Goal: Task Accomplishment & Management: Manage account settings

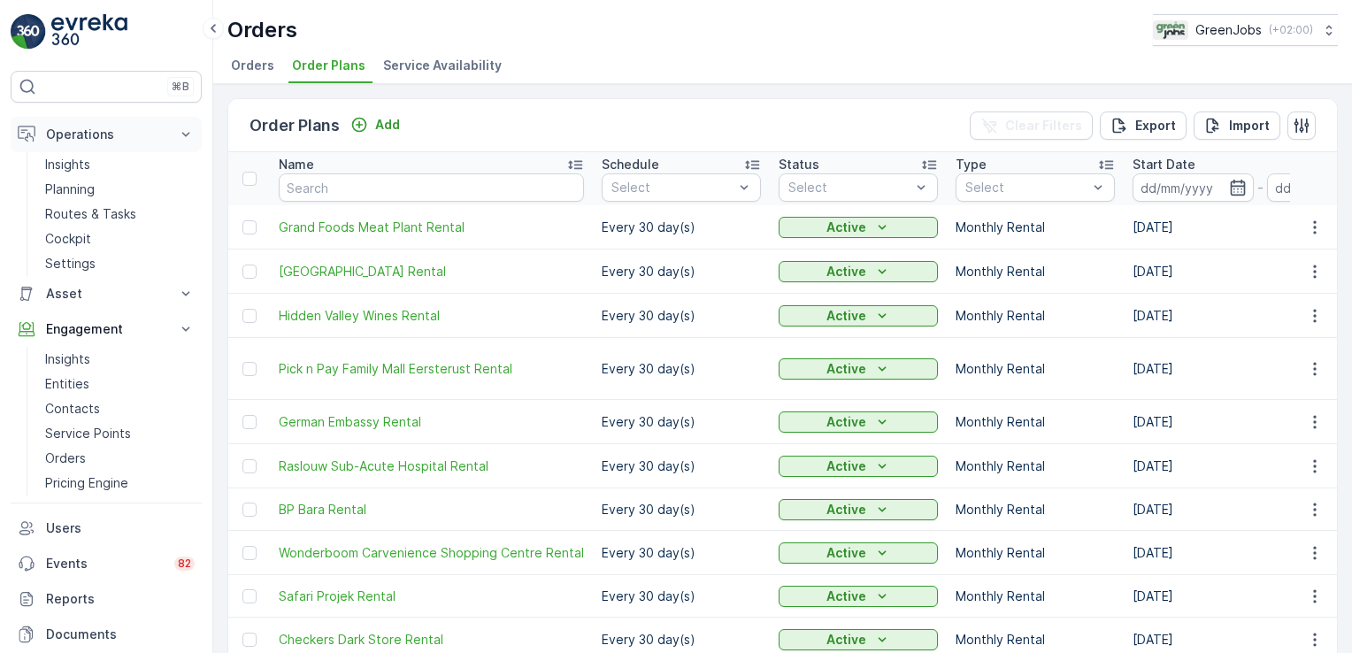
click at [136, 138] on p "Operations" at bounding box center [106, 135] width 120 height 18
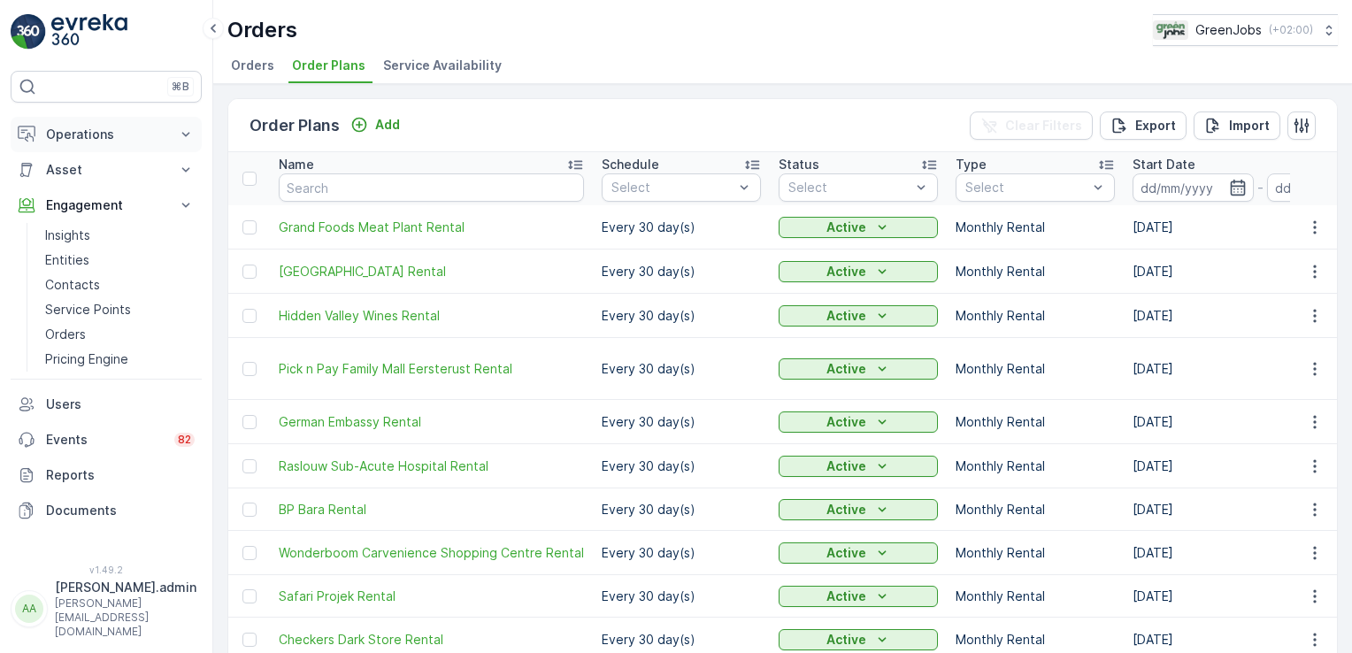
click at [160, 133] on p "Operations" at bounding box center [106, 135] width 120 height 18
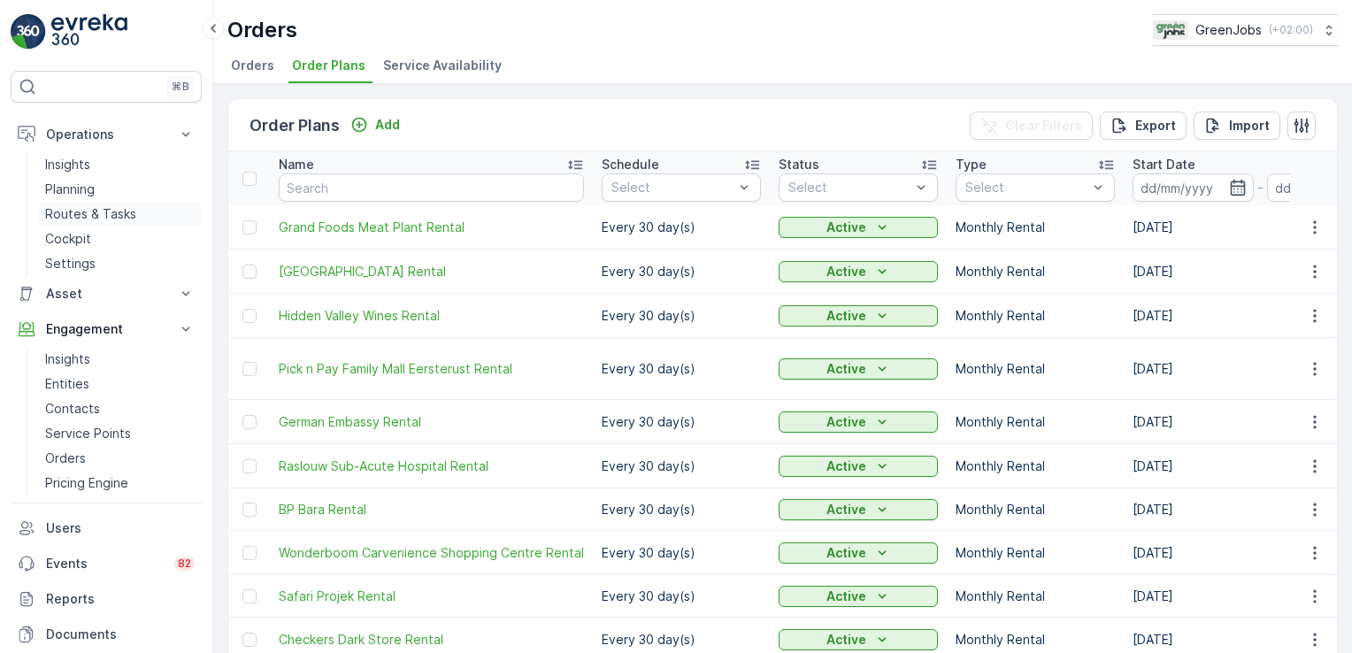
click at [104, 212] on p "Routes & Tasks" at bounding box center [90, 214] width 91 height 18
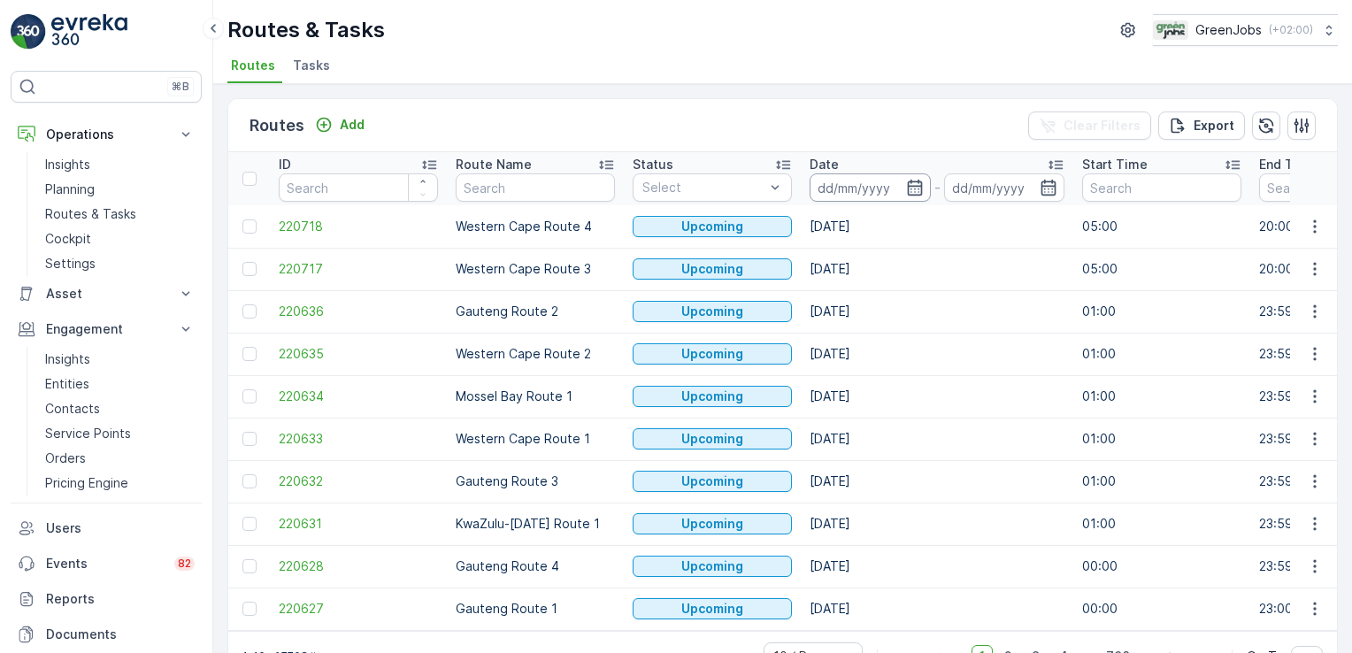
click at [830, 181] on input at bounding box center [870, 187] width 121 height 28
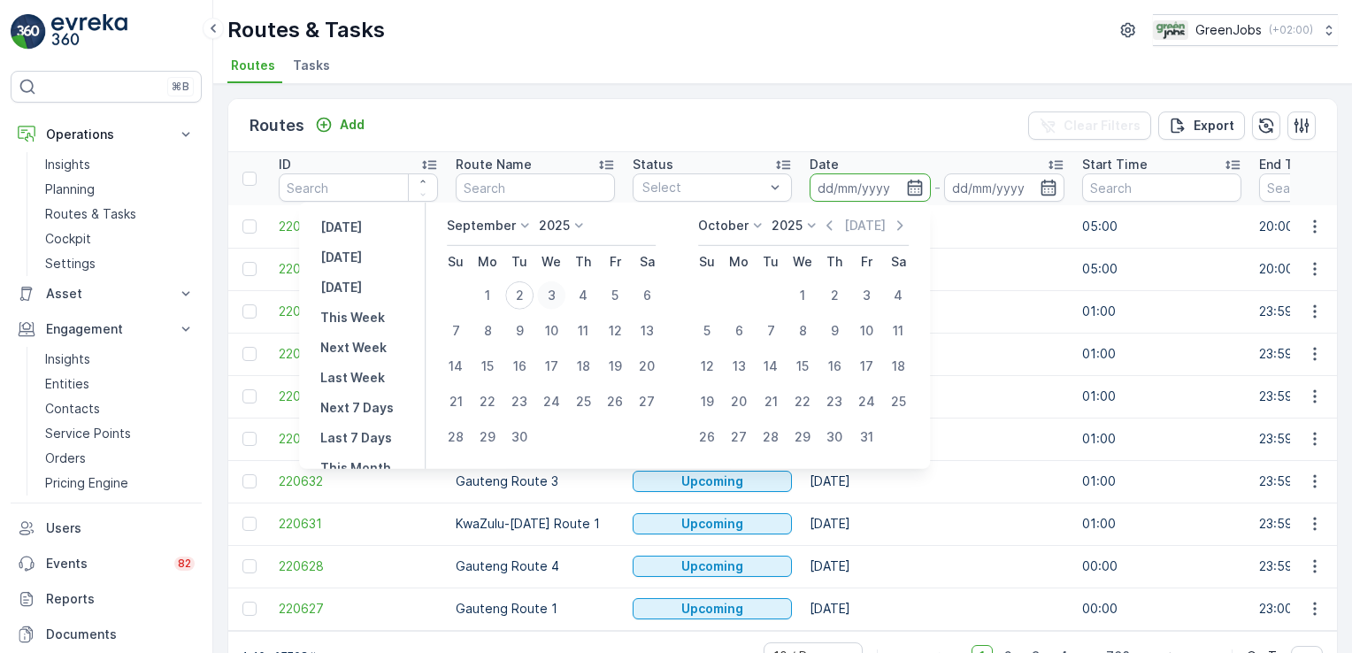
click at [555, 292] on div "3" at bounding box center [551, 295] width 28 height 28
type input "[DATE]"
click at [555, 292] on div "3" at bounding box center [551, 295] width 28 height 28
type input "[DATE]"
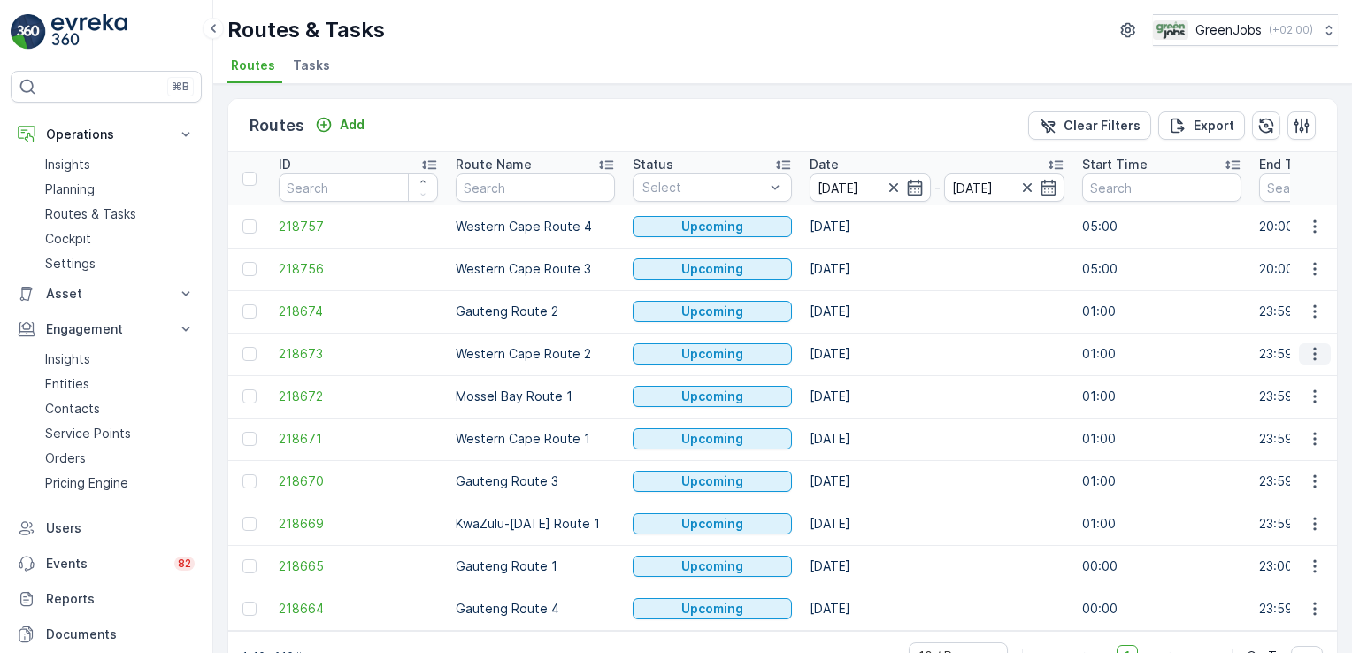
click at [1317, 350] on icon "button" at bounding box center [1315, 354] width 18 height 18
click at [1292, 380] on span "See More Details" at bounding box center [1273, 379] width 103 height 18
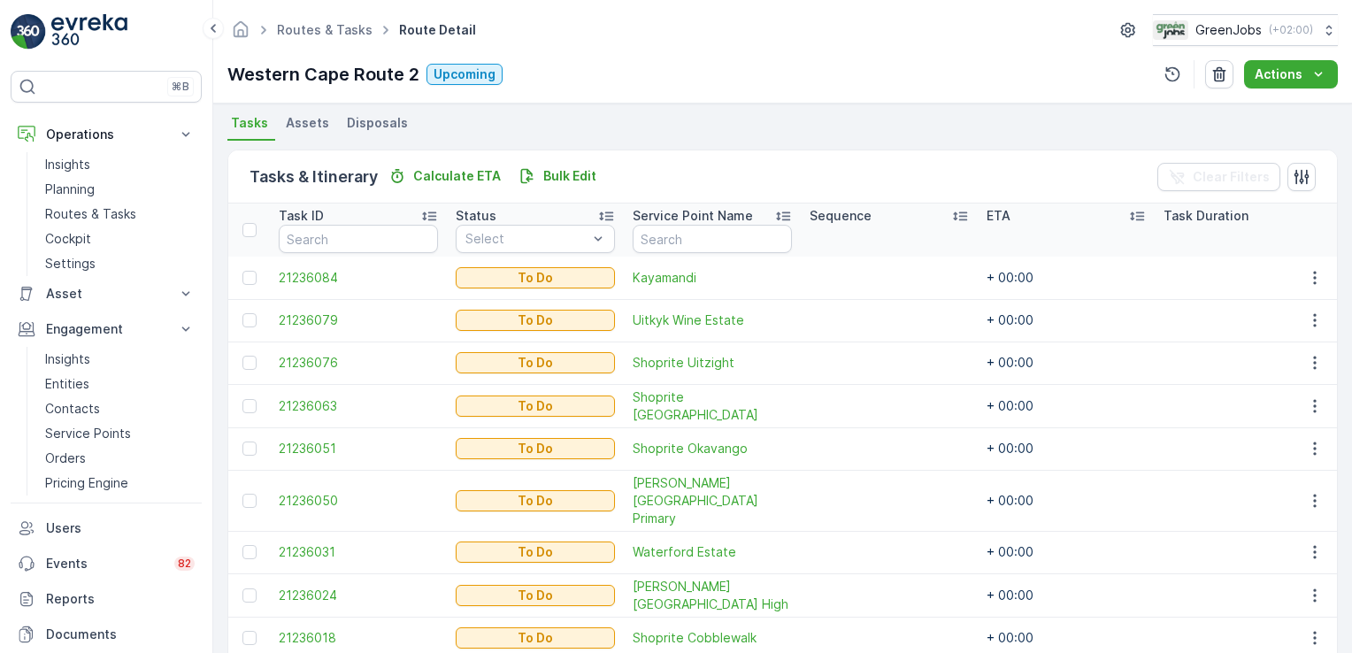
scroll to position [170, 0]
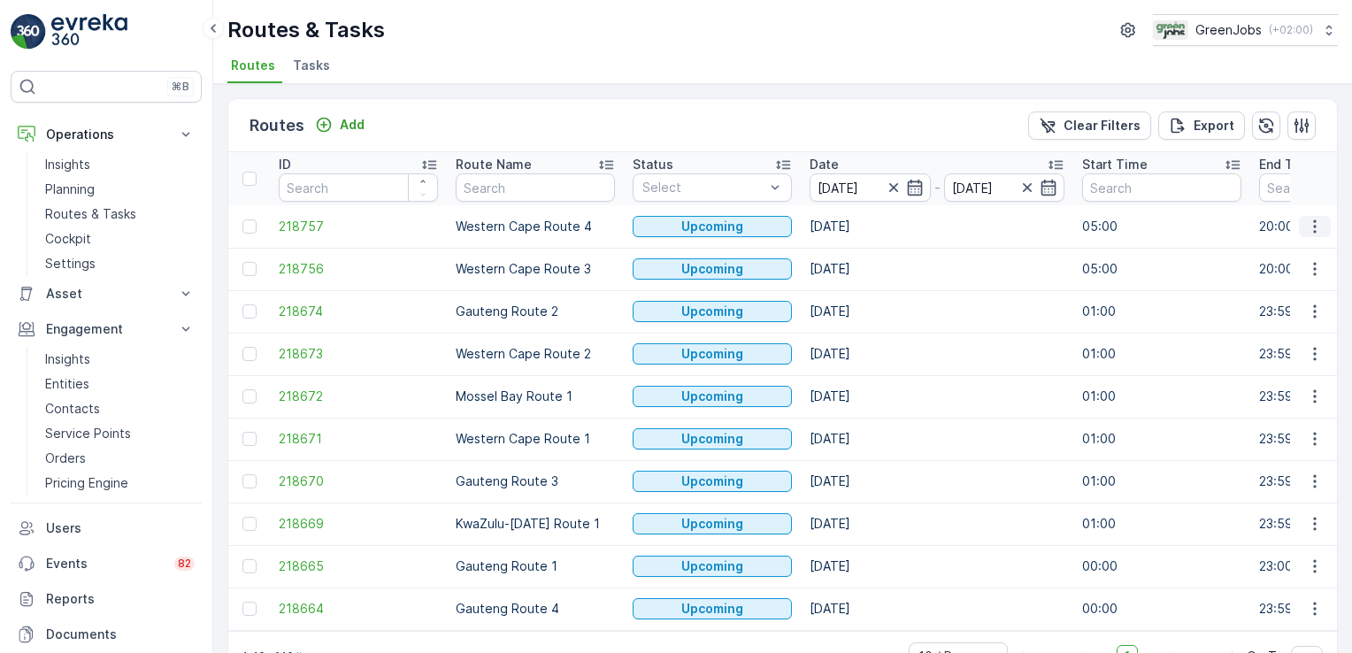
click at [1306, 221] on icon "button" at bounding box center [1315, 227] width 18 height 18
click at [1303, 246] on span "See More Details" at bounding box center [1273, 251] width 103 height 18
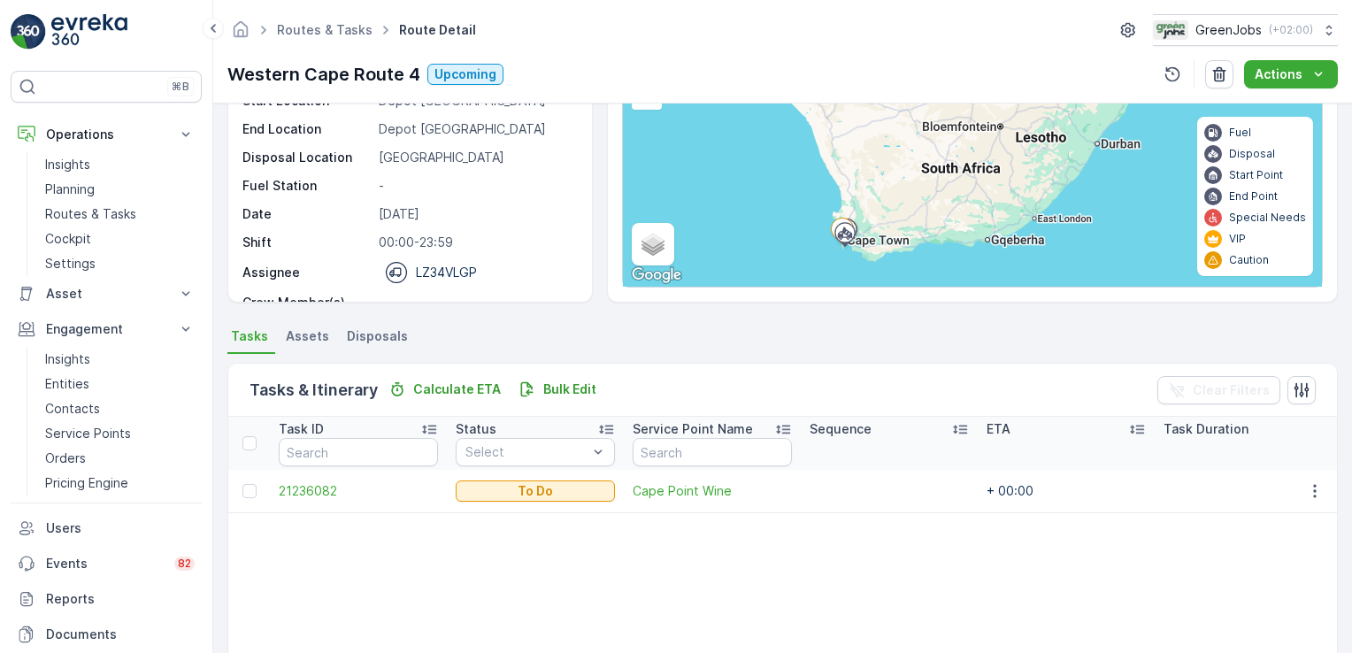
scroll to position [166, 0]
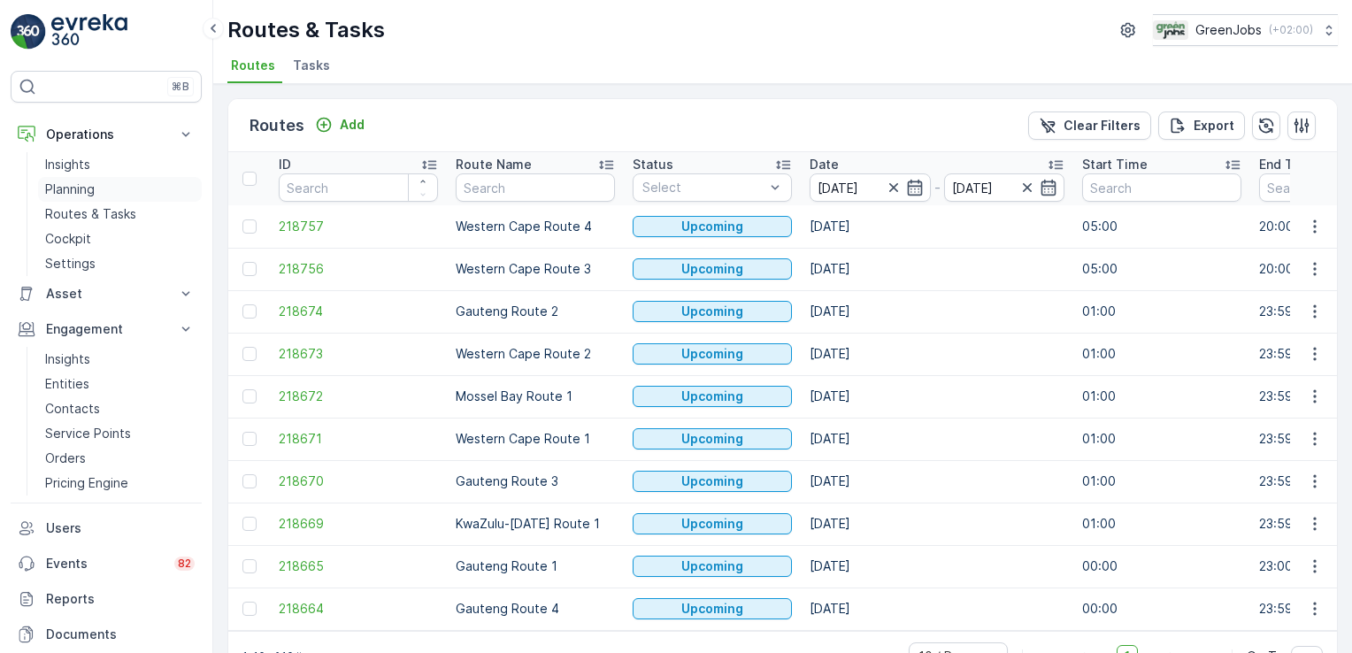
click at [88, 186] on p "Planning" at bounding box center [70, 190] width 50 height 18
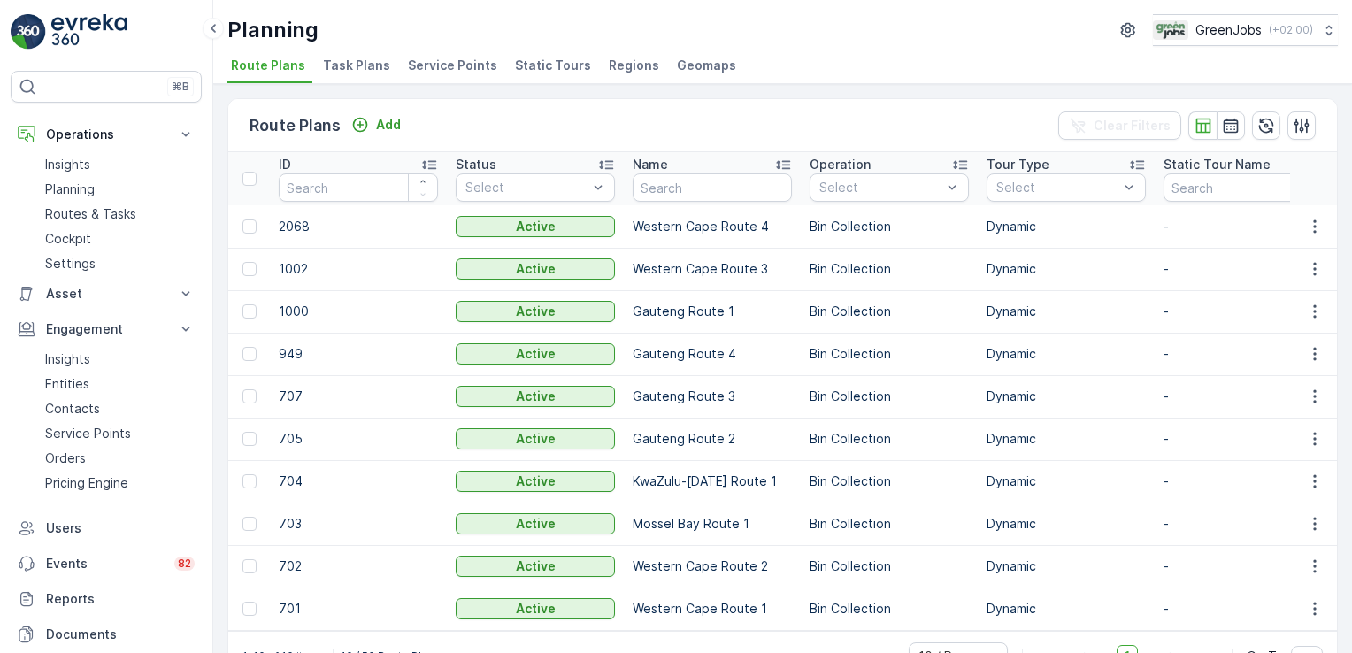
click at [435, 68] on span "Service Points" at bounding box center [452, 66] width 89 height 18
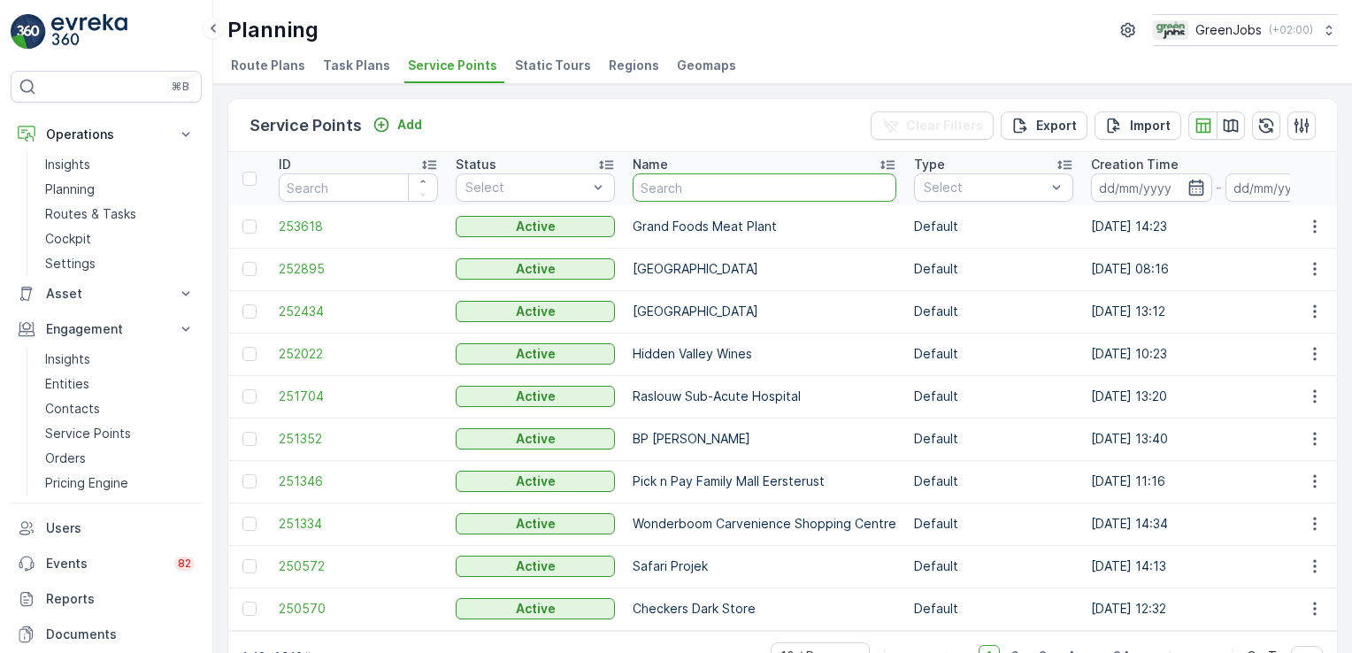
click at [740, 197] on input "text" at bounding box center [765, 187] width 264 height 28
type input "cape point wine"
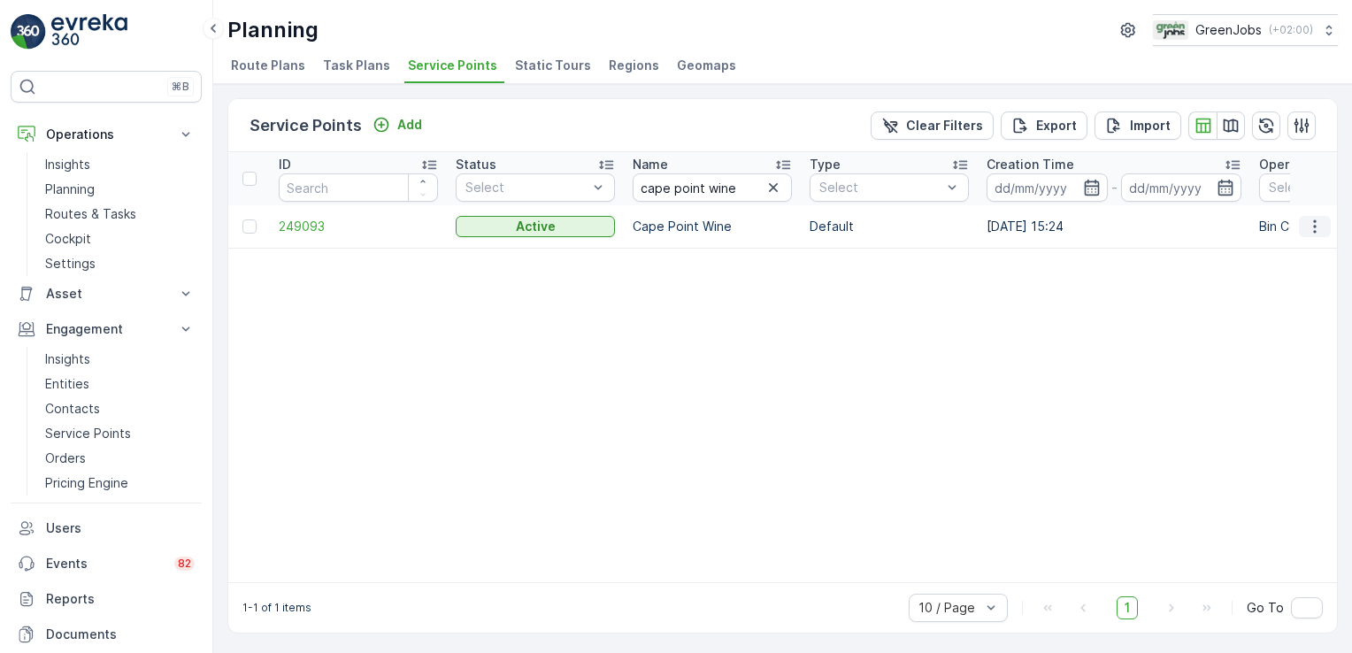
click at [1306, 222] on icon "button" at bounding box center [1315, 227] width 18 height 18
click at [732, 186] on input "cape point wine" at bounding box center [712, 187] width 159 height 28
type input "cape point vineyards"
click at [1313, 221] on icon "button" at bounding box center [1315, 227] width 18 height 18
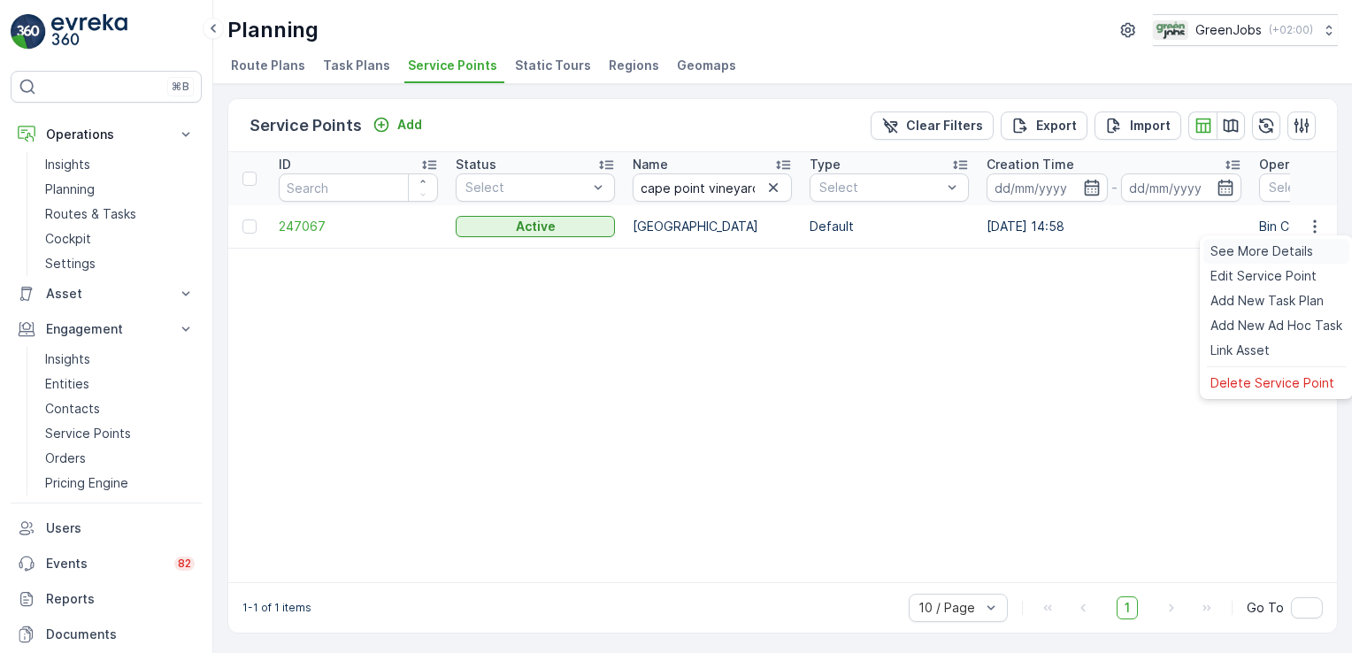
click at [1288, 250] on span "See More Details" at bounding box center [1262, 251] width 103 height 18
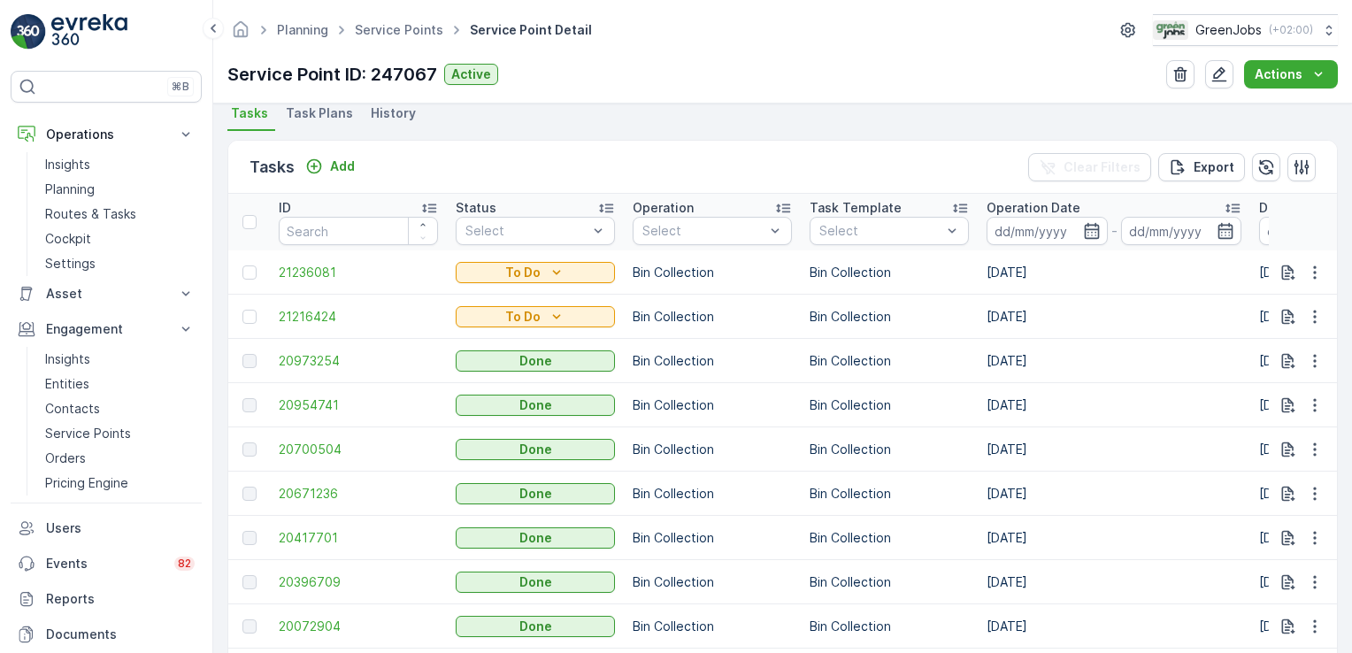
scroll to position [485, 0]
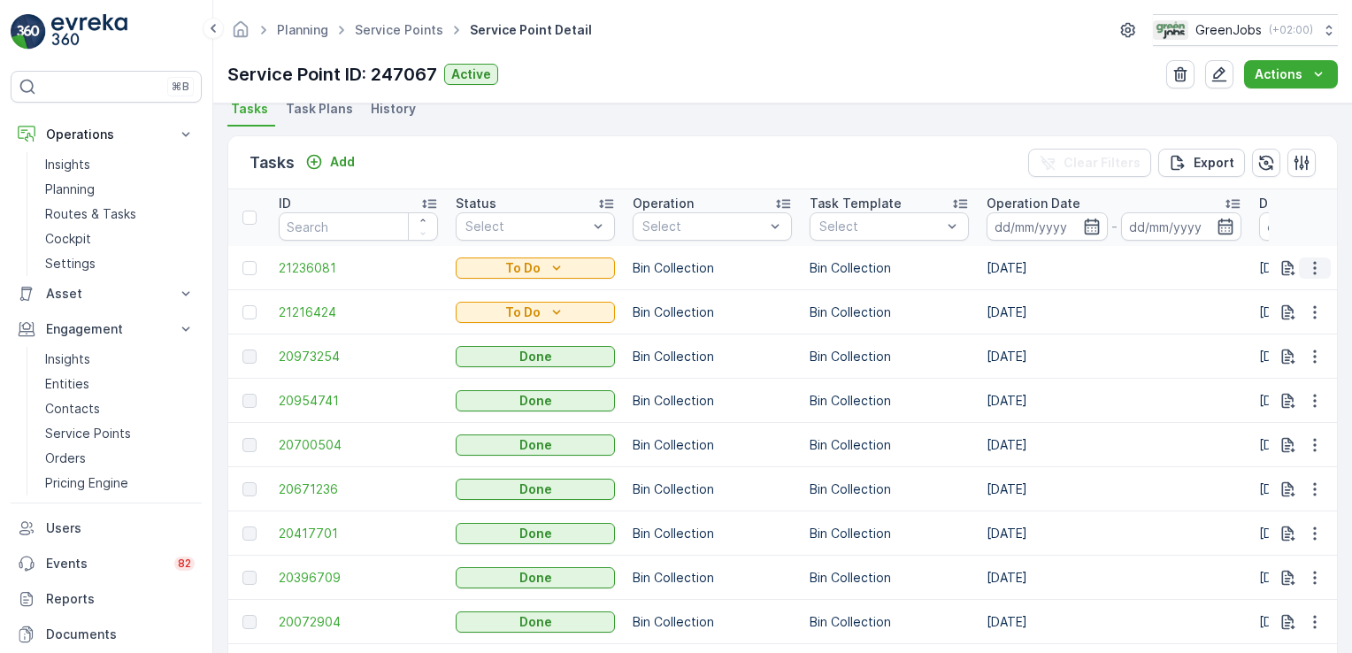
click at [1313, 271] on icon "button" at bounding box center [1314, 267] width 3 height 13
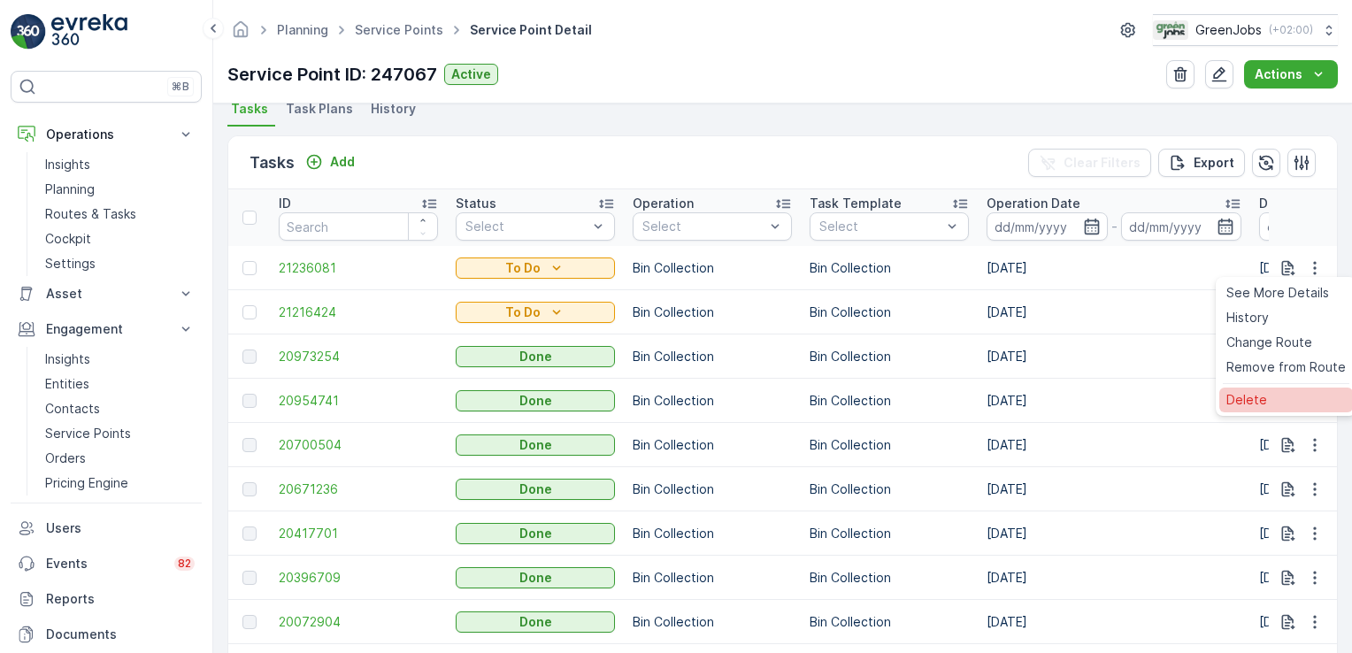
click at [1249, 402] on span "Delete" at bounding box center [1246, 400] width 41 height 18
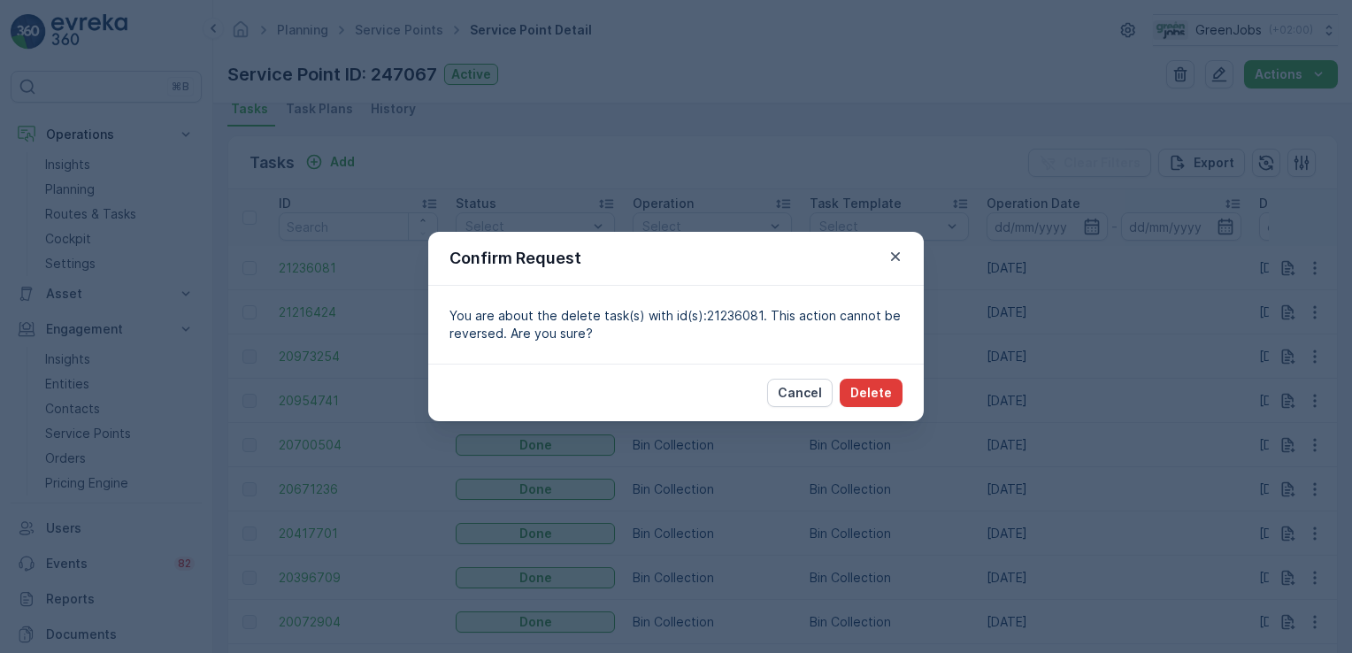
click at [866, 395] on p "Delete" at bounding box center [871, 393] width 42 height 18
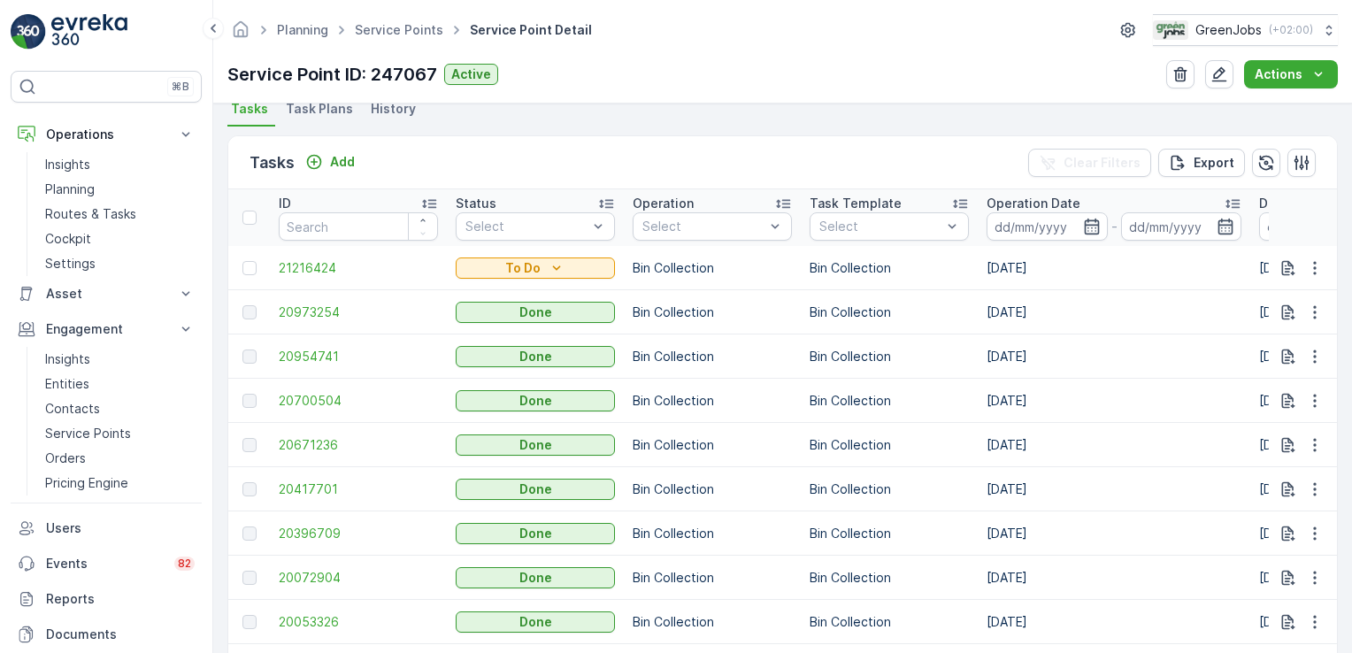
click at [1313, 277] on td at bounding box center [1303, 268] width 69 height 44
click at [1313, 262] on icon "button" at bounding box center [1315, 268] width 18 height 18
click at [1310, 288] on span "See More Details" at bounding box center [1277, 293] width 103 height 18
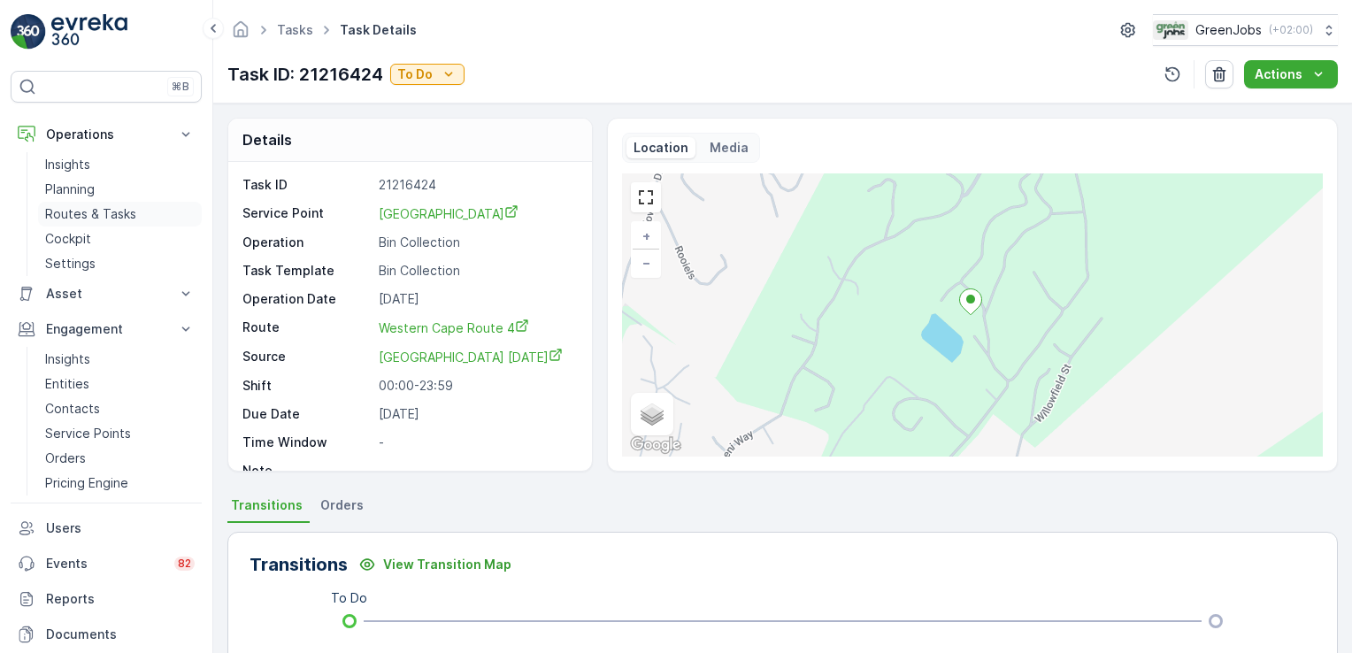
click at [107, 207] on p "Routes & Tasks" at bounding box center [90, 214] width 91 height 18
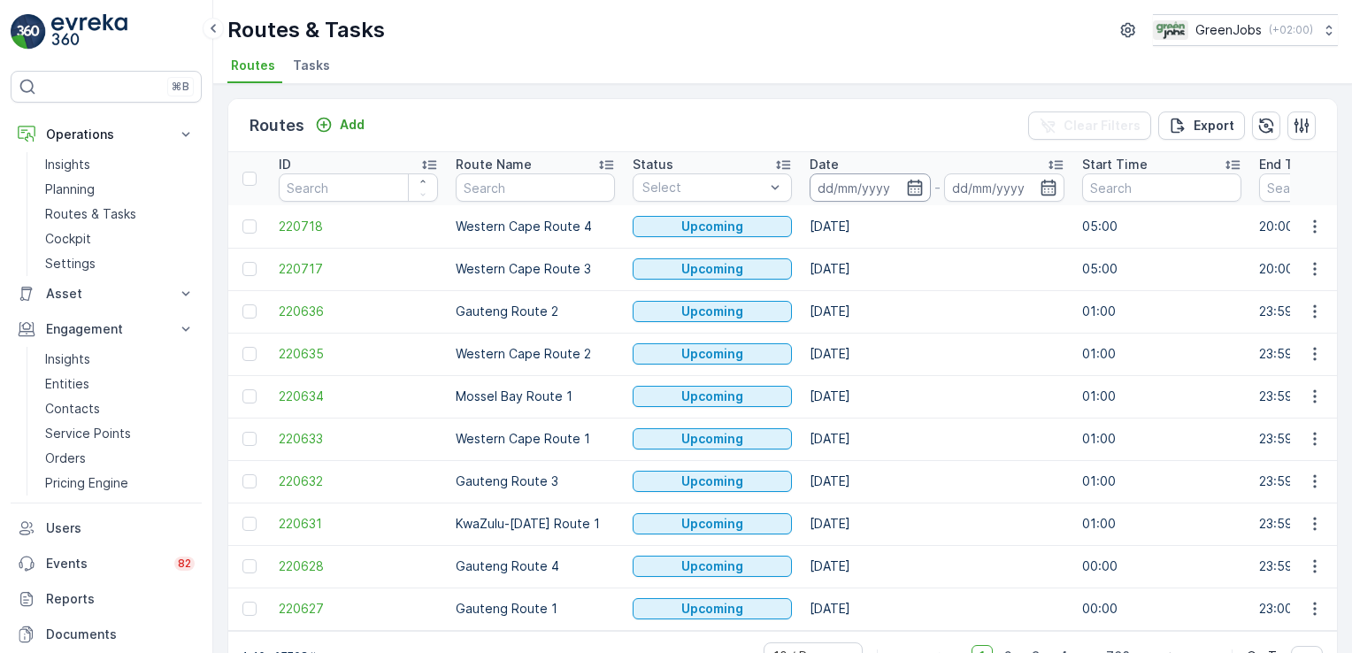
click at [866, 194] on input at bounding box center [870, 187] width 121 height 28
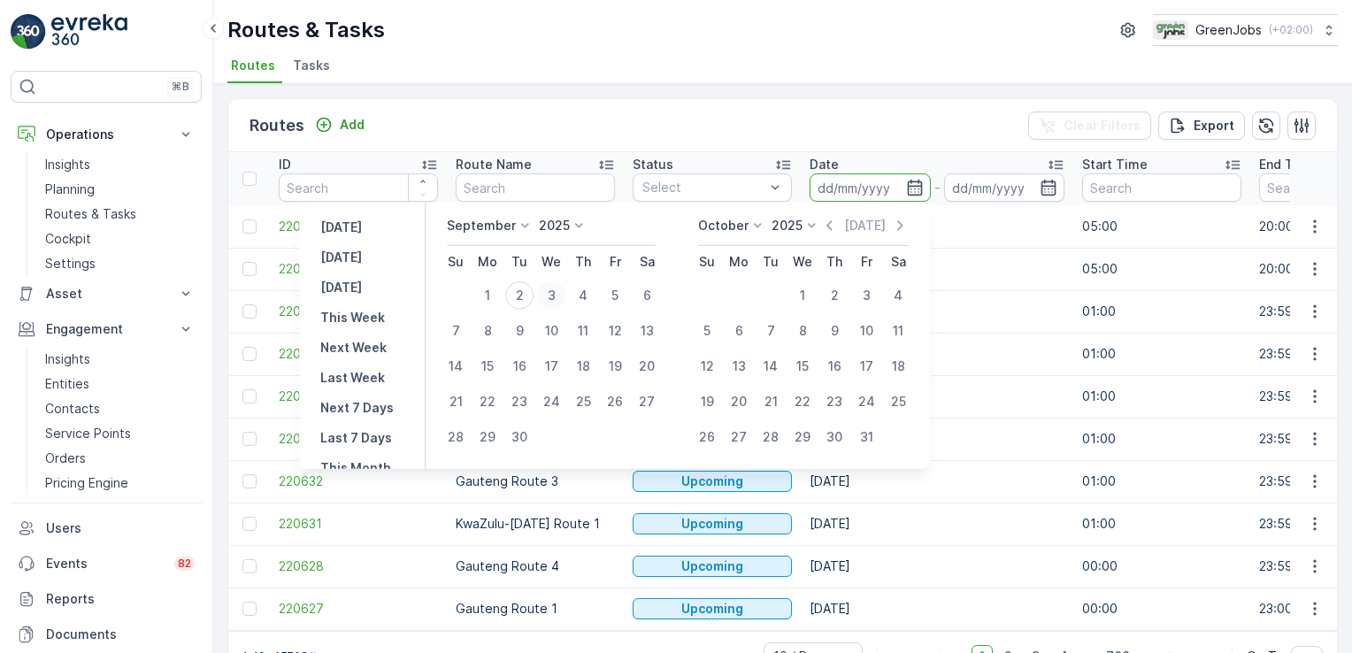
click at [554, 293] on div "3" at bounding box center [551, 295] width 28 height 28
type input "[DATE]"
click at [552, 293] on div "3" at bounding box center [551, 295] width 28 height 28
type input "[DATE]"
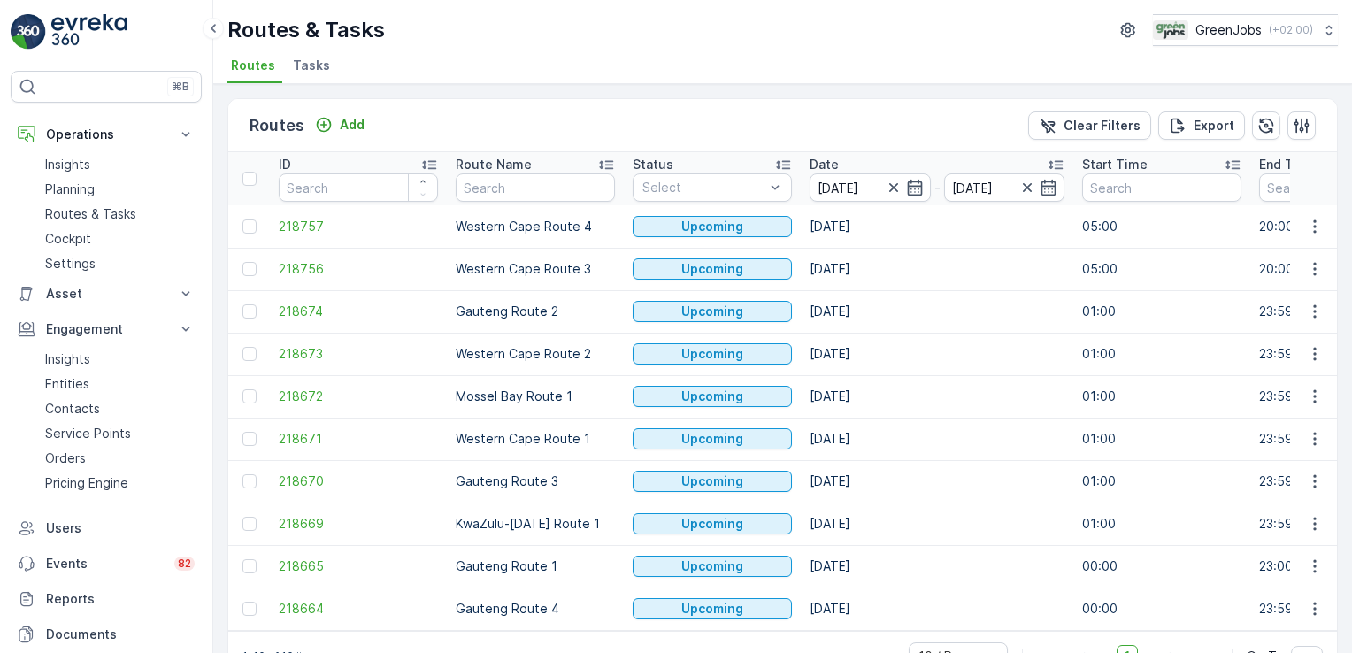
scroll to position [50, 0]
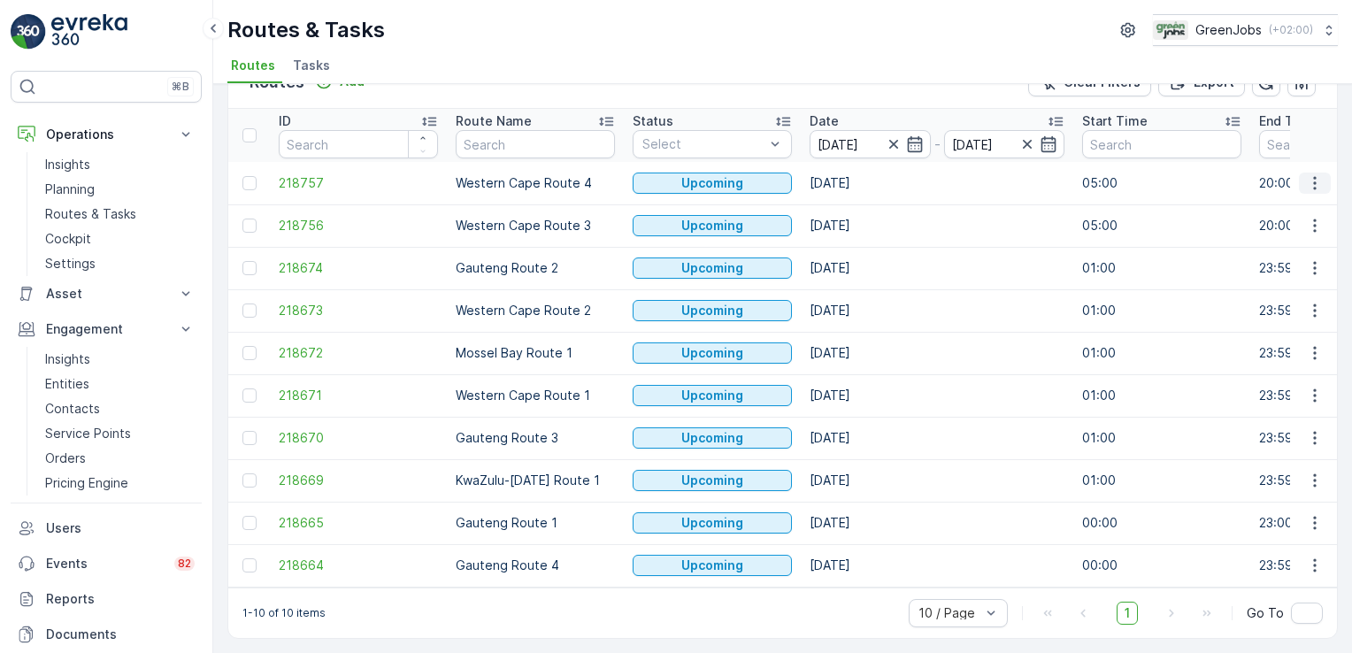
click at [1317, 174] on icon "button" at bounding box center [1315, 183] width 18 height 18
click at [1026, 234] on td "[DATE]" at bounding box center [937, 225] width 273 height 42
click at [1309, 217] on icon "button" at bounding box center [1315, 226] width 18 height 18
click at [1285, 244] on span "See More Details" at bounding box center [1273, 244] width 103 height 18
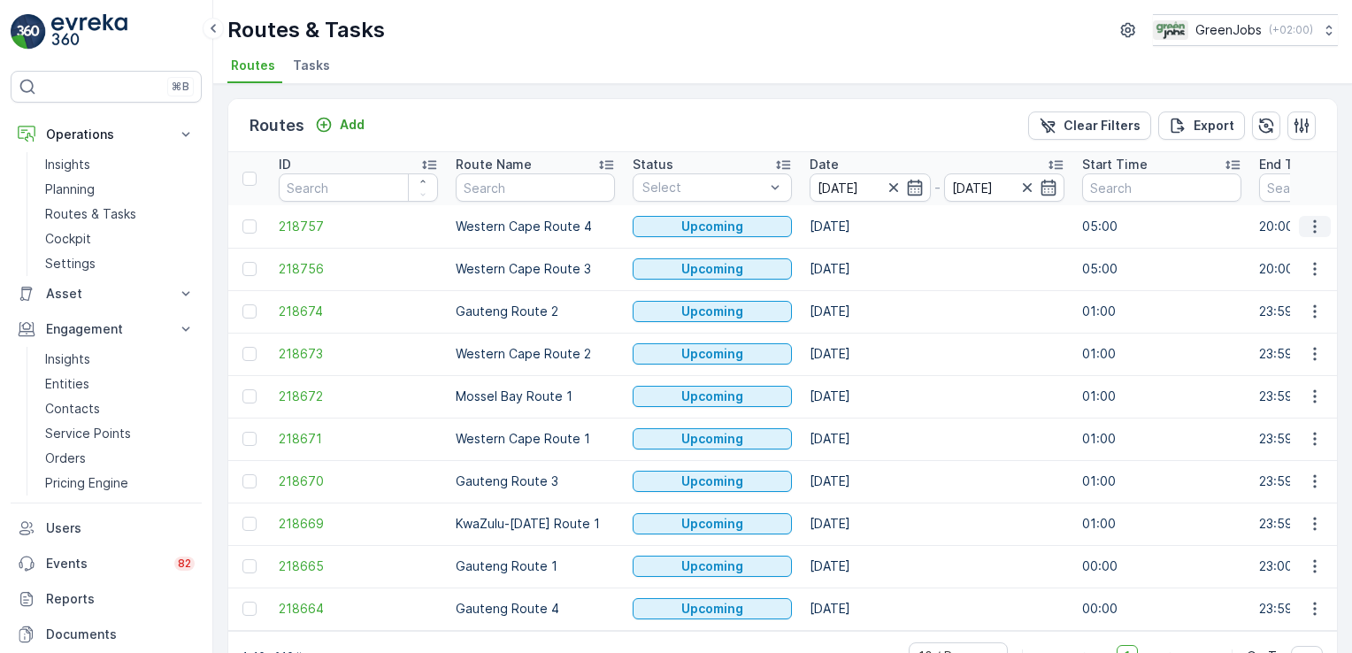
click at [1314, 224] on icon "button" at bounding box center [1315, 227] width 18 height 18
click at [1293, 246] on span "See More Details" at bounding box center [1273, 251] width 103 height 18
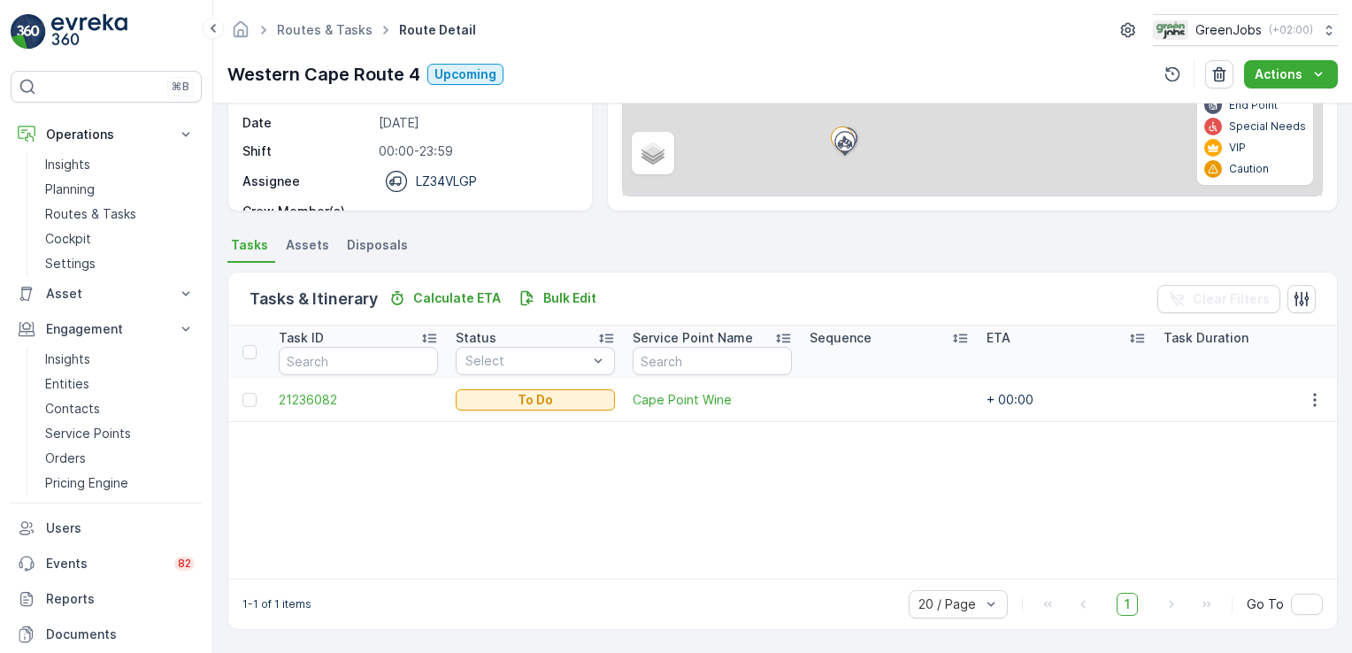
scroll to position [258, 0]
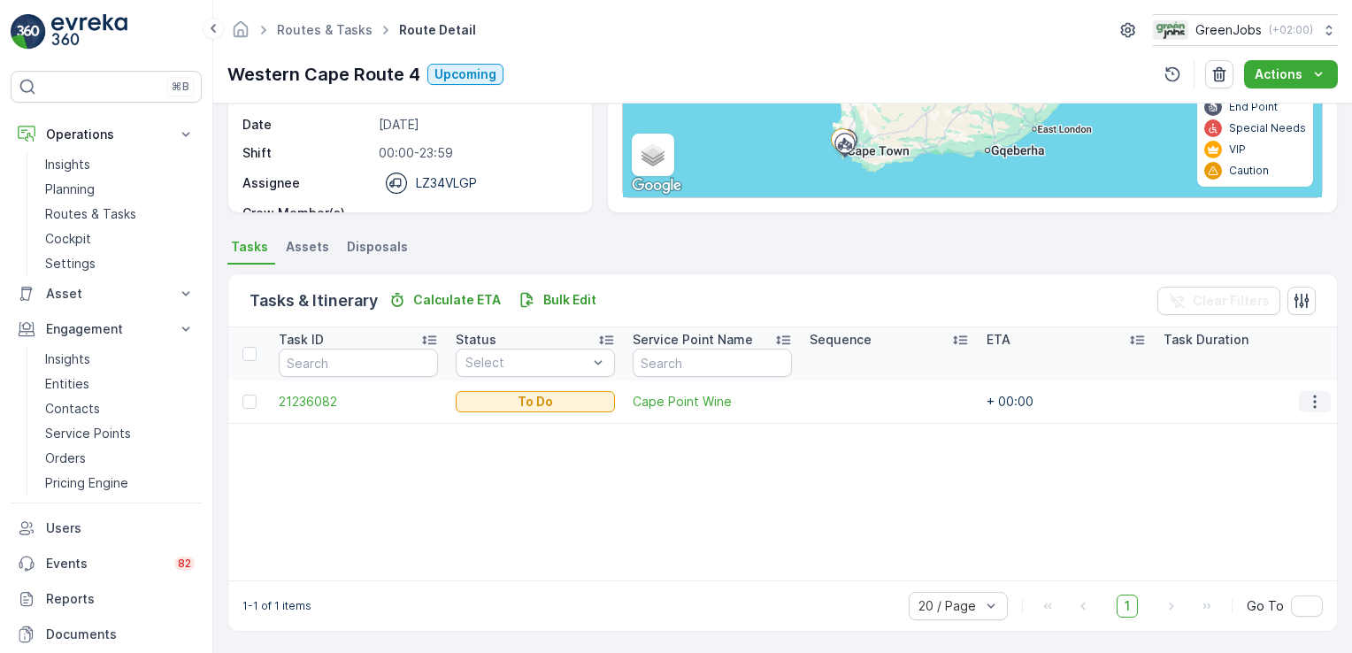
click at [1313, 403] on icon "button" at bounding box center [1315, 402] width 18 height 18
click at [1255, 475] on span "Change Route" at bounding box center [1269, 476] width 86 height 18
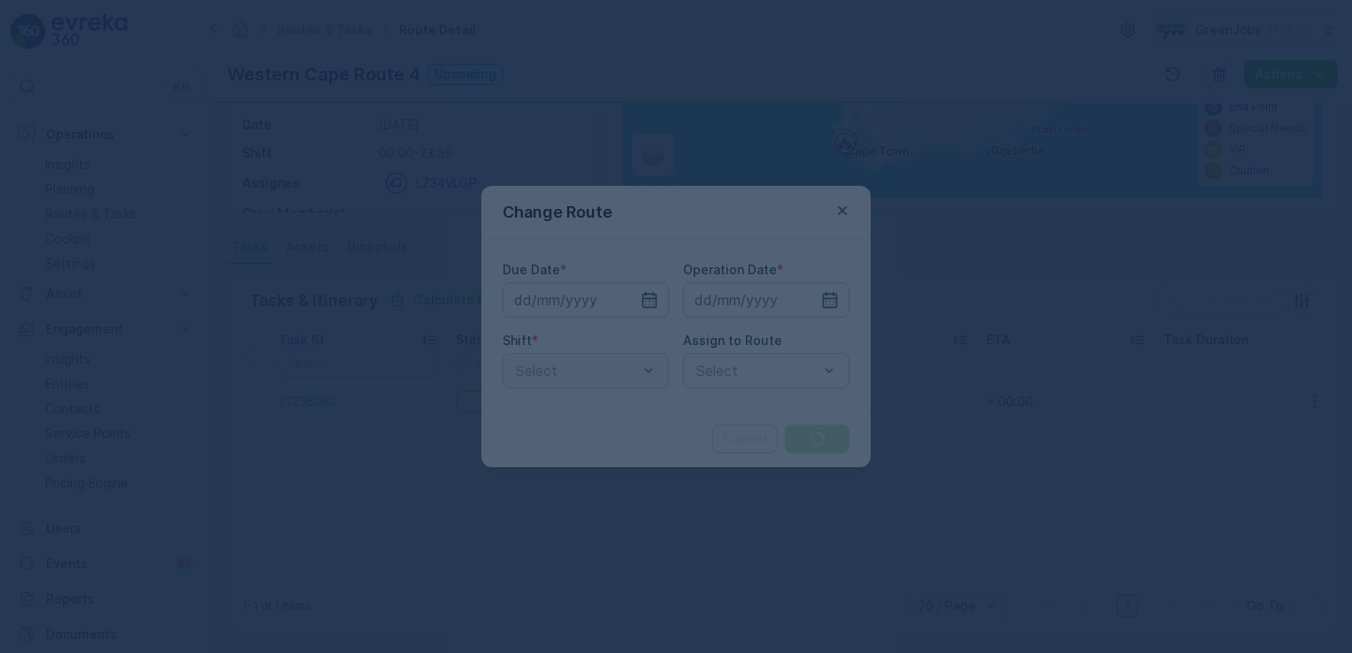
type input "[DATE]"
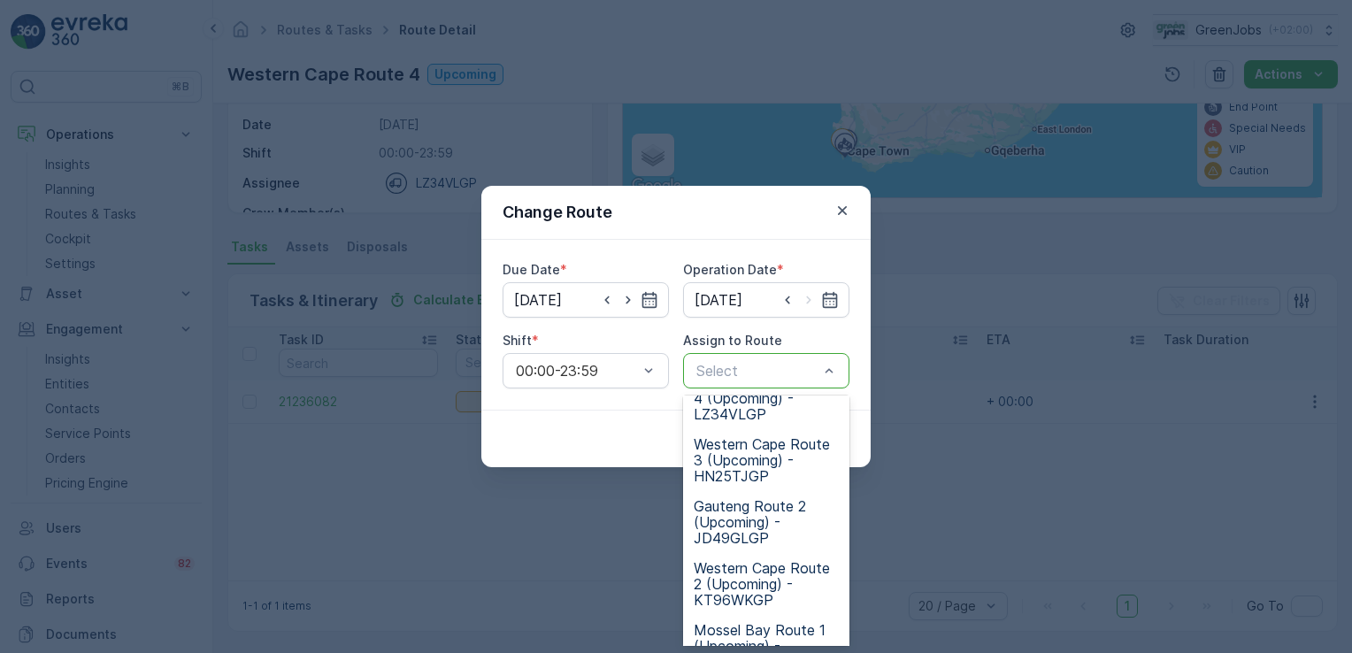
scroll to position [0, 0]
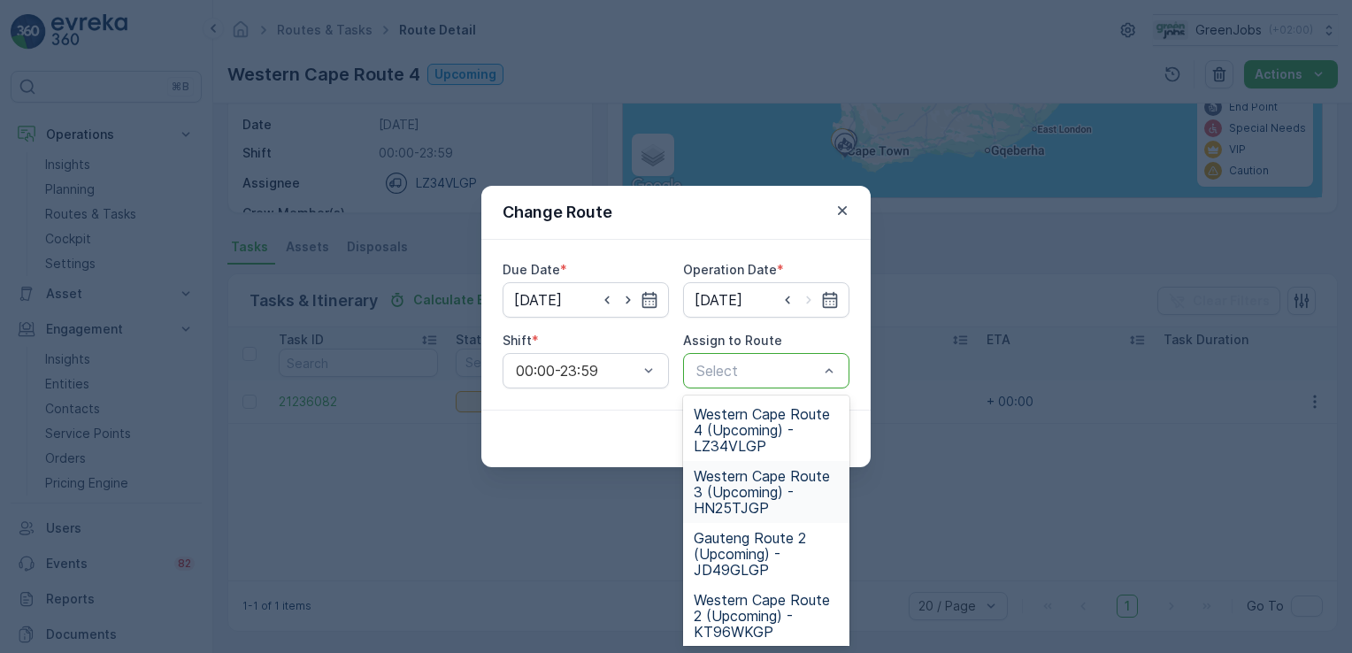
click at [773, 473] on span "Western Cape Route 3 (Upcoming) - HN25TJGP" at bounding box center [766, 492] width 145 height 48
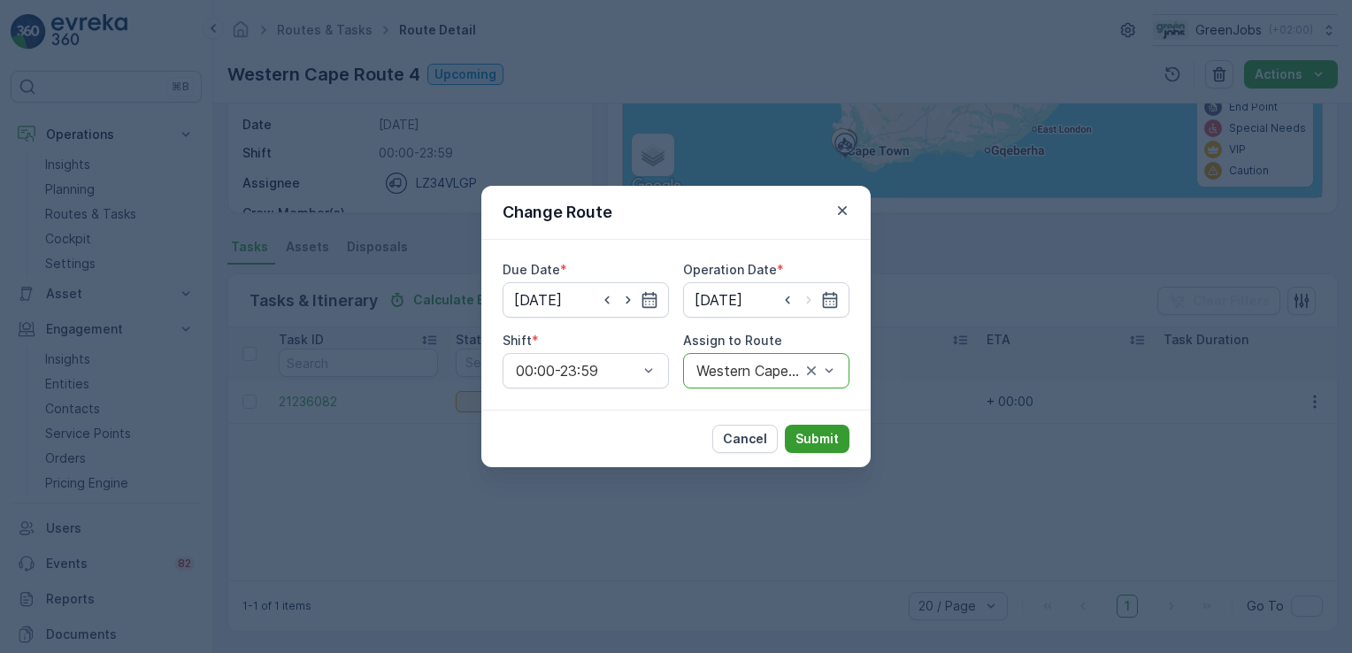
click at [825, 432] on p "Submit" at bounding box center [817, 439] width 43 height 18
